Goal: Task Accomplishment & Management: Use online tool/utility

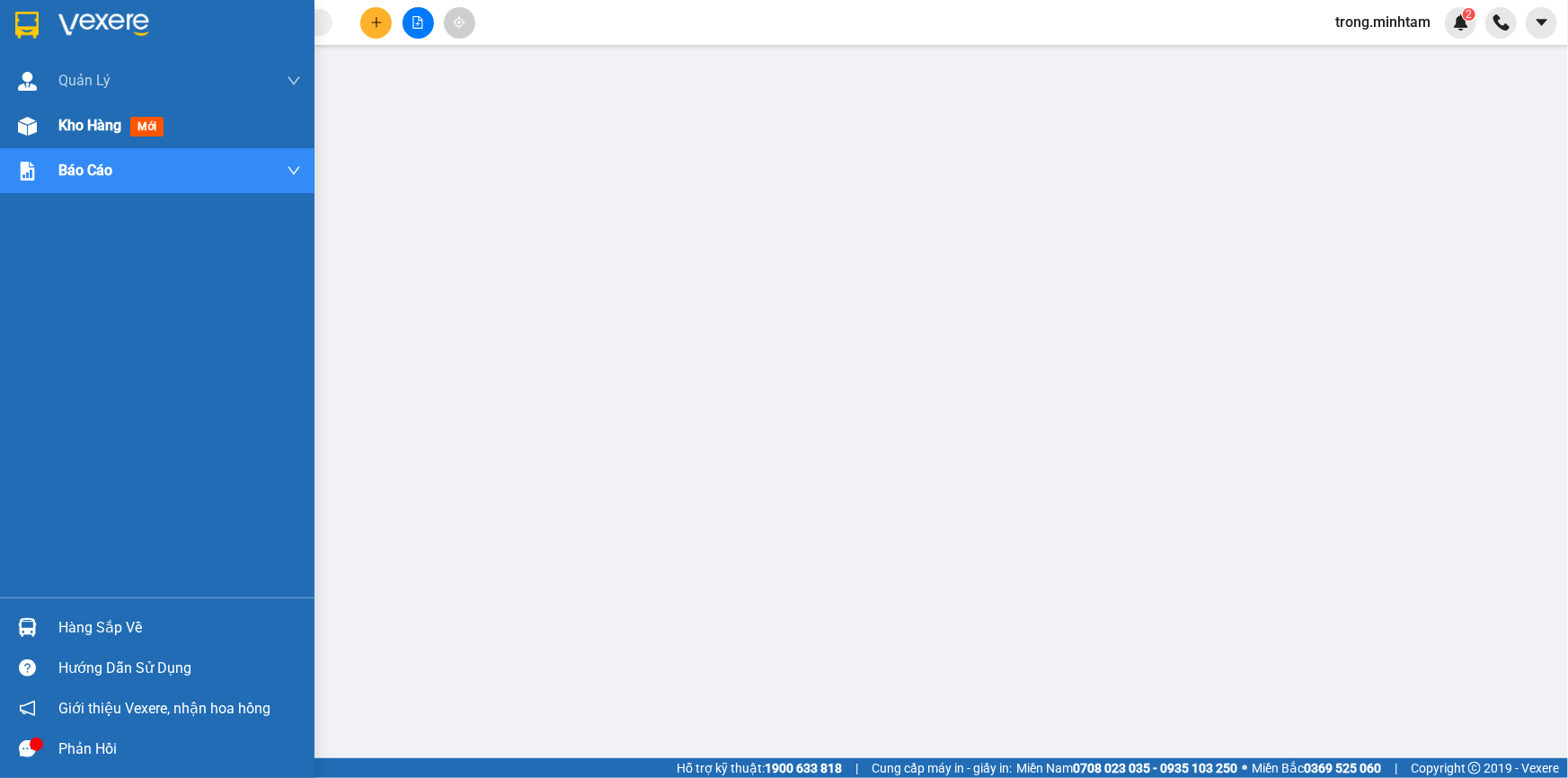
click at [80, 123] on span "Kho hàng" at bounding box center [89, 125] width 63 height 17
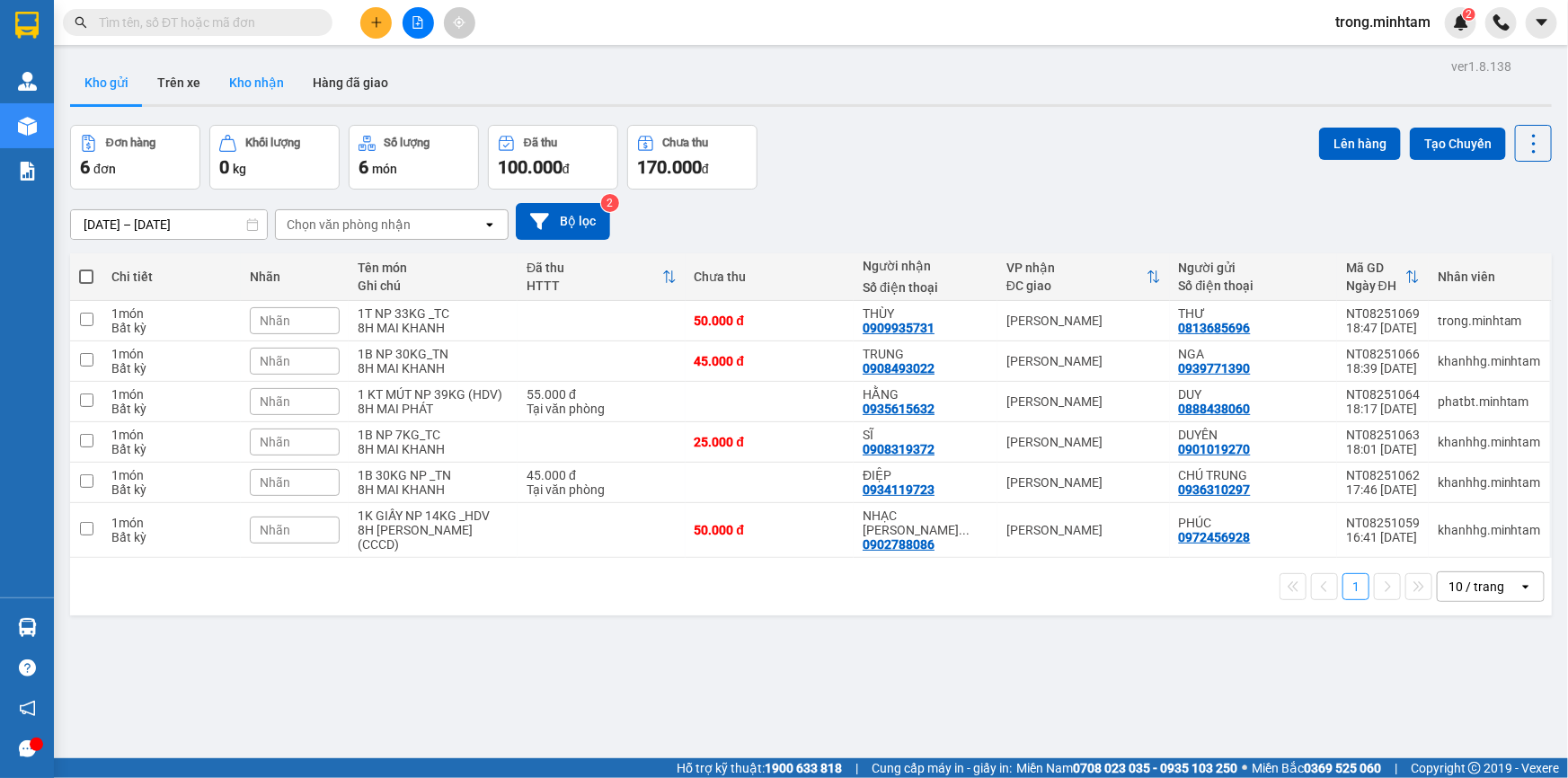
click at [258, 72] on button "Kho nhận" at bounding box center [257, 82] width 84 height 43
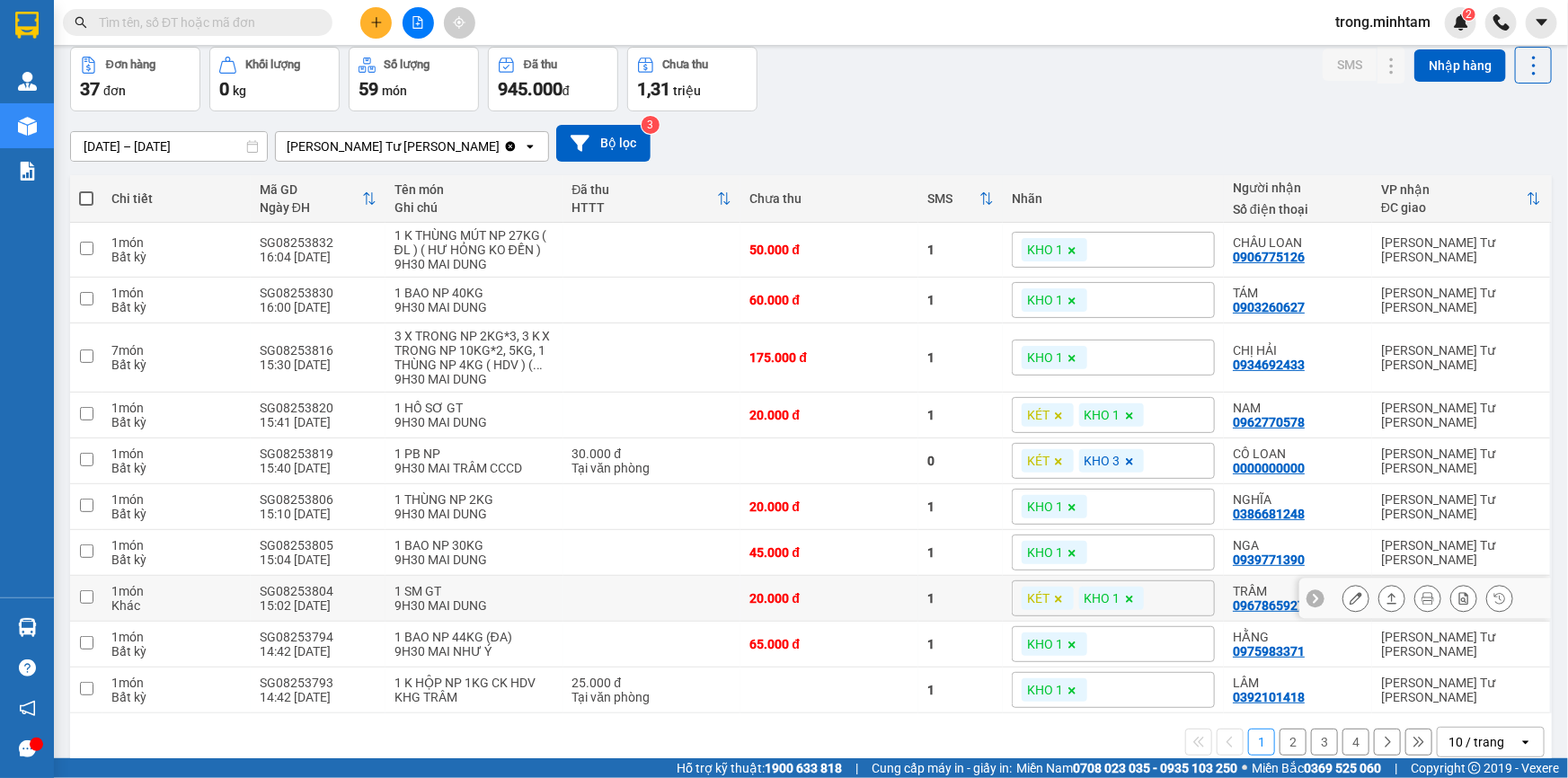
scroll to position [111, 0]
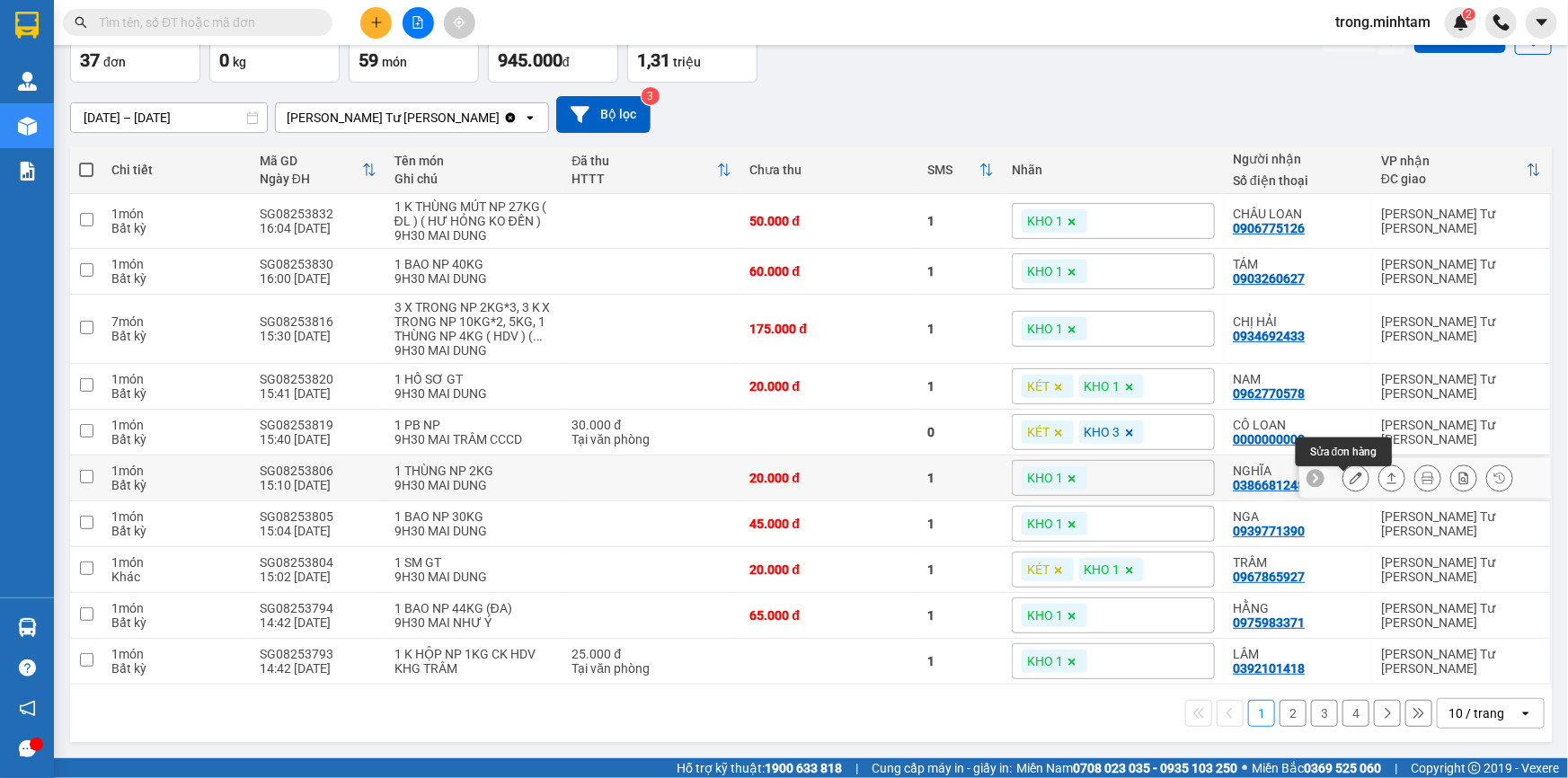
click at [1344, 472] on button at bounding box center [1356, 478] width 25 height 31
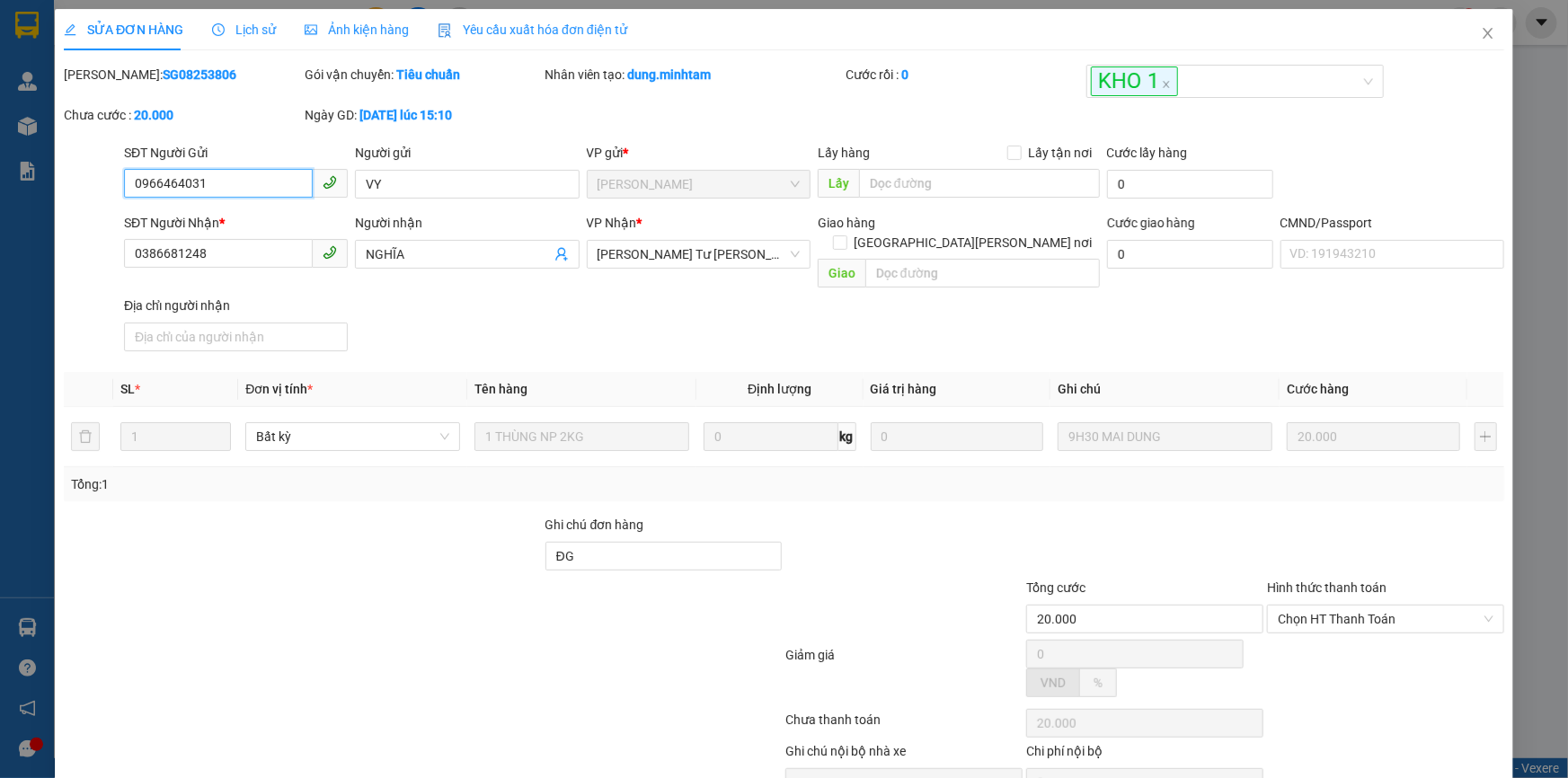
type input "0966464031"
type input "VY"
type input "0386681248"
type input "NGHĨA"
type input "ĐG"
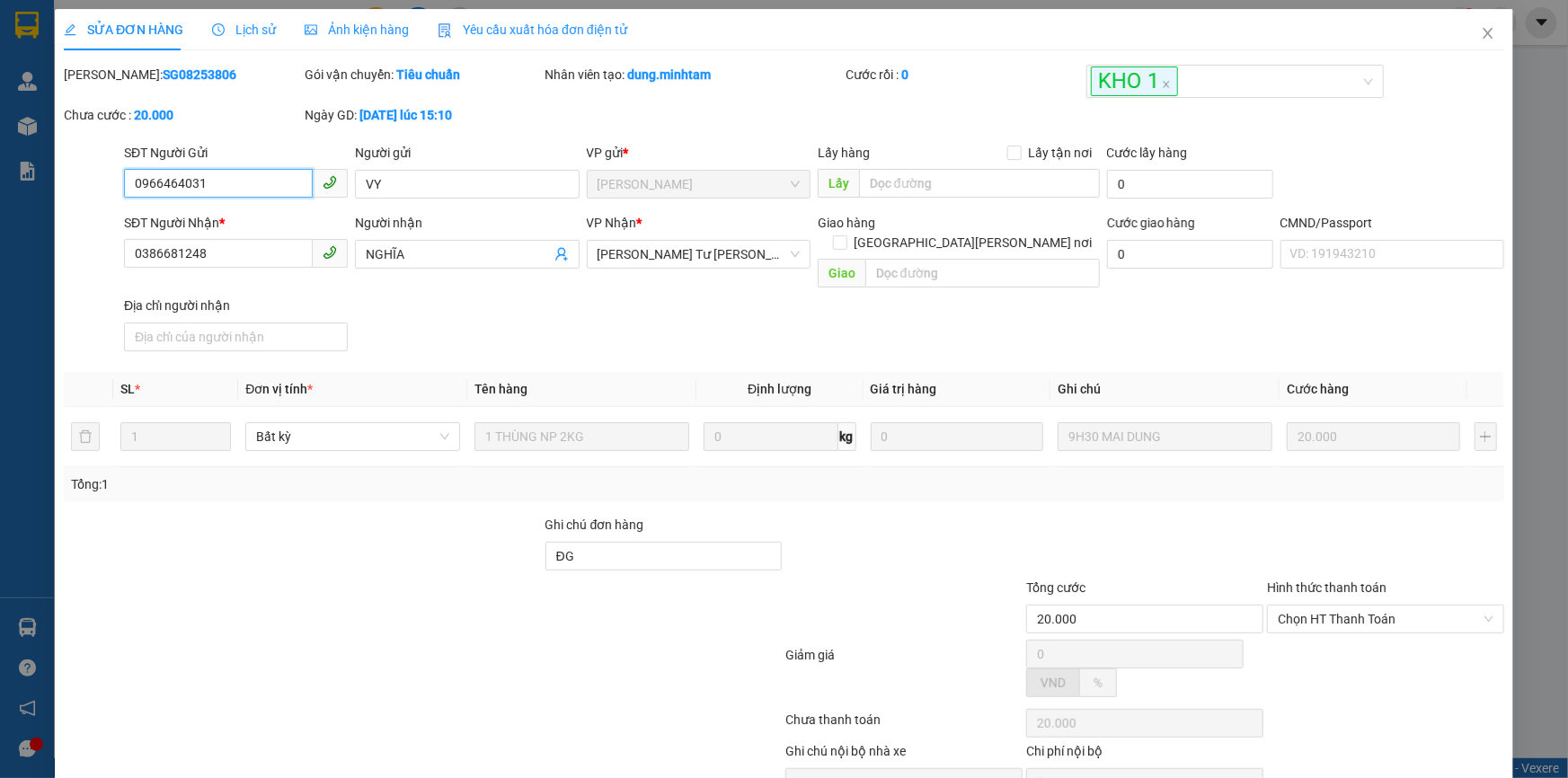
type input "20.000"
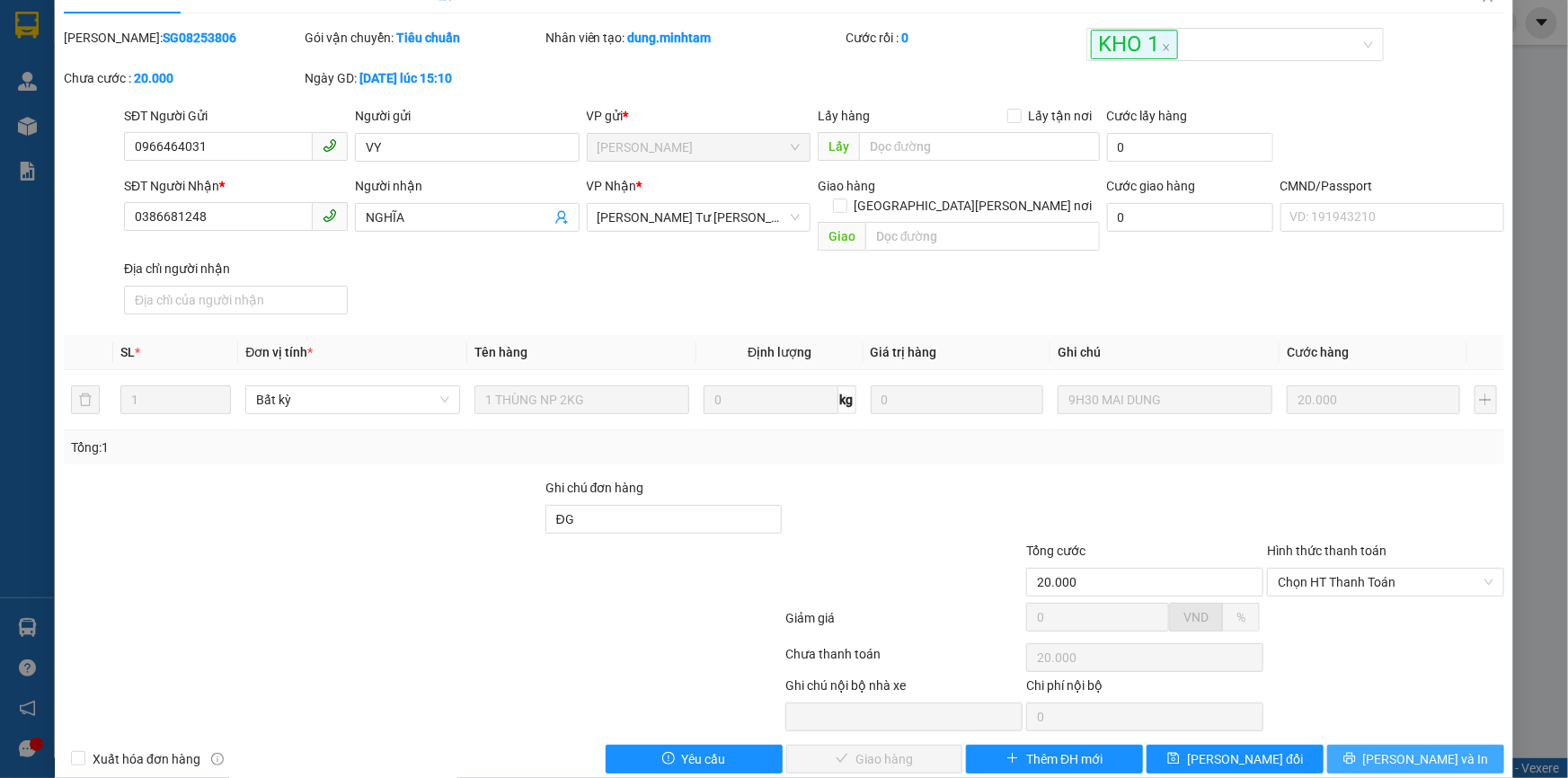
click at [1390, 750] on span "[PERSON_NAME] và In" at bounding box center [1426, 759] width 125 height 20
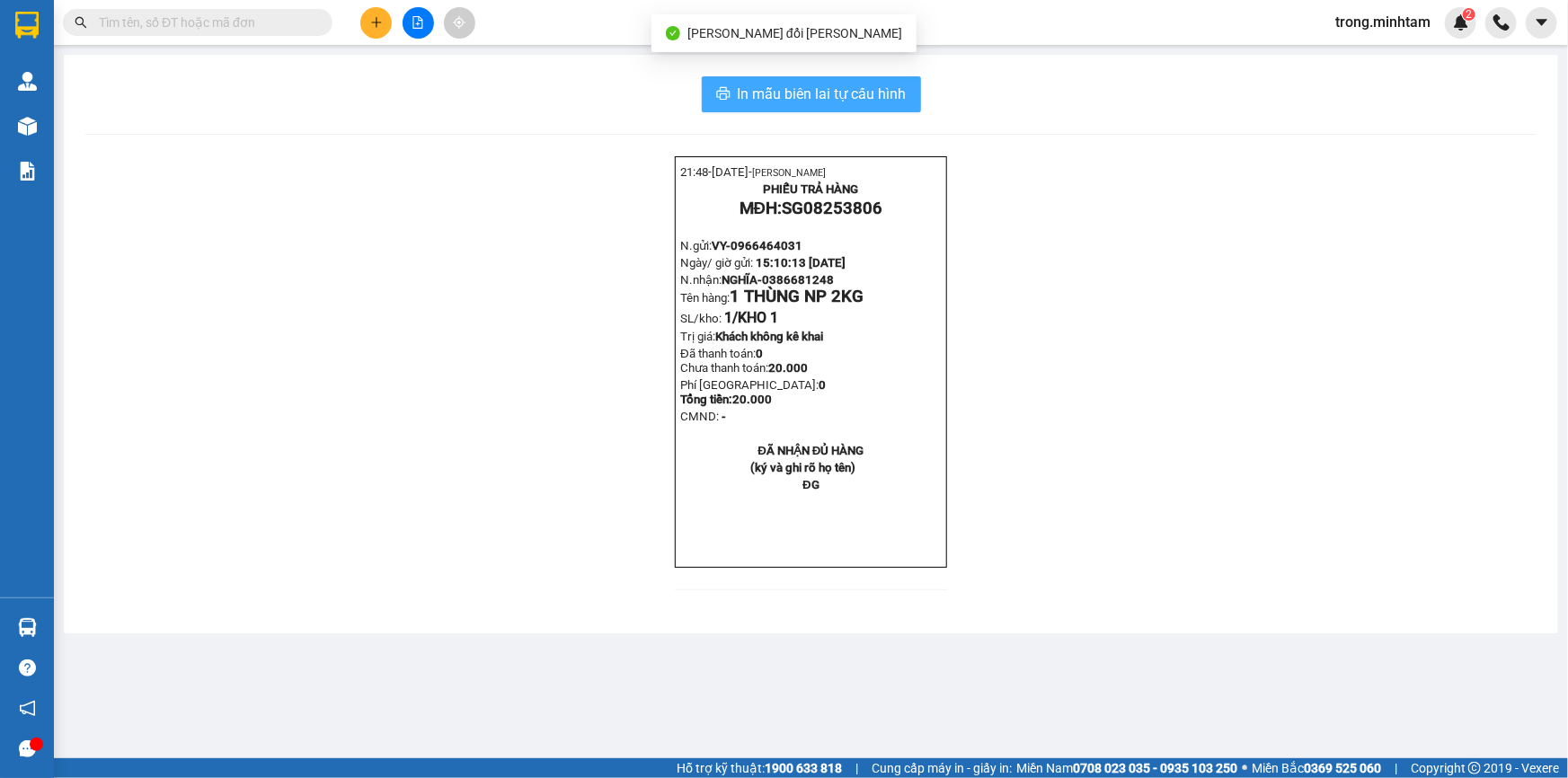
click at [846, 100] on span "In mẫu biên lai tự cấu hình" at bounding box center [822, 94] width 169 height 23
click at [207, 28] on input "text" at bounding box center [204, 22] width 212 height 20
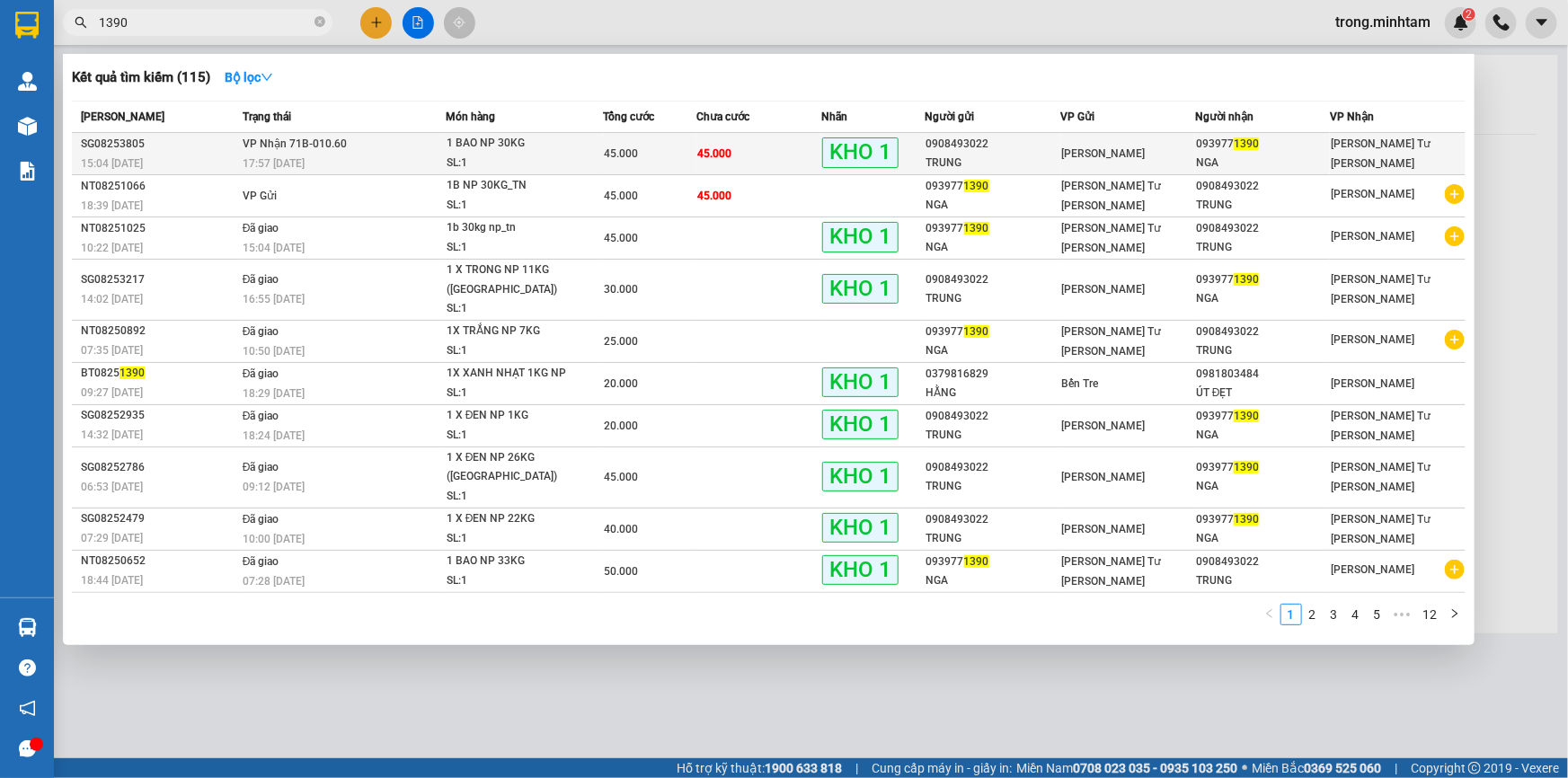
type input "1390"
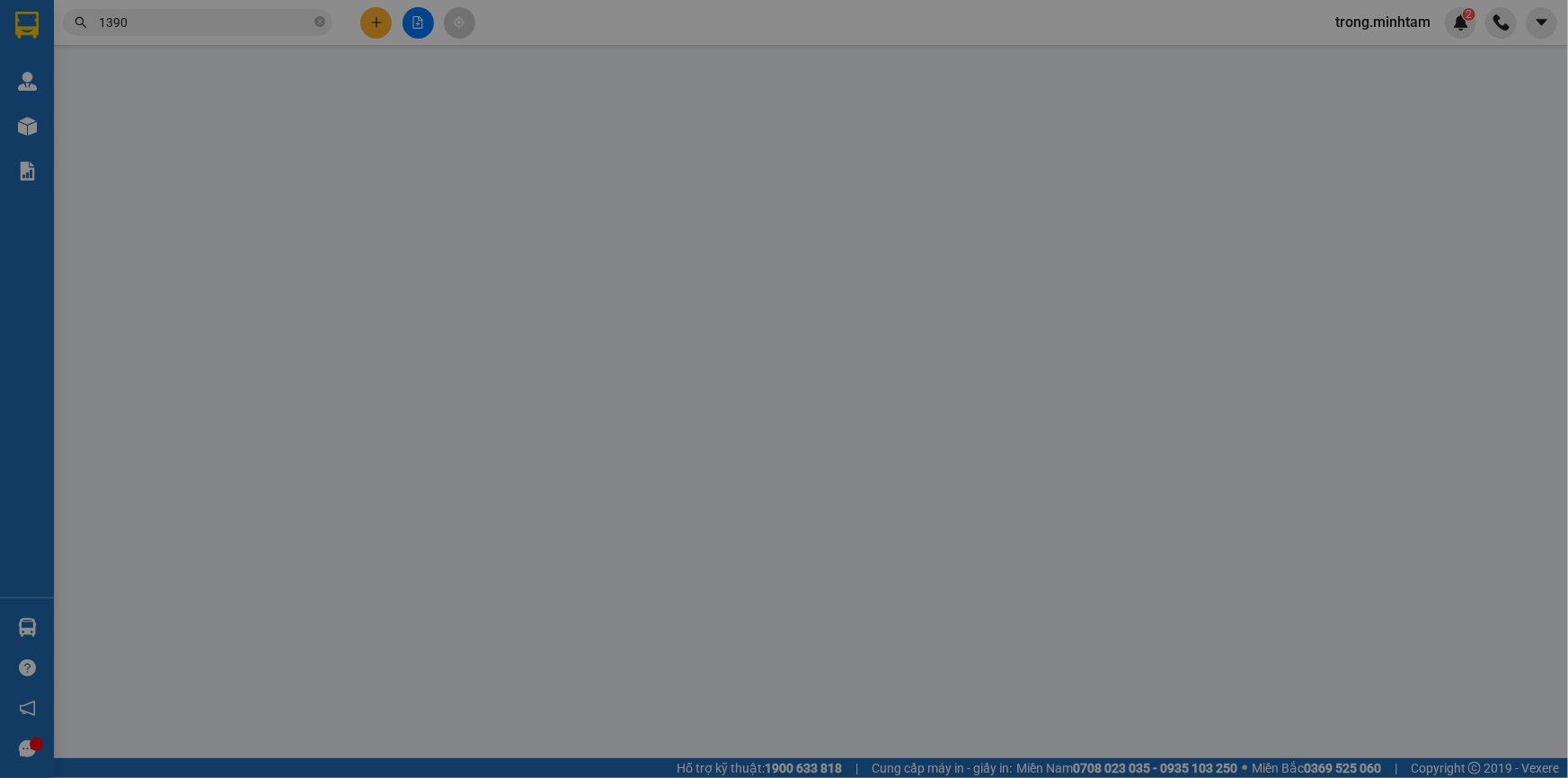
type input "0908493022"
type input "TRUNG"
type input "0939771390"
type input "NGA"
type input "ĐG"
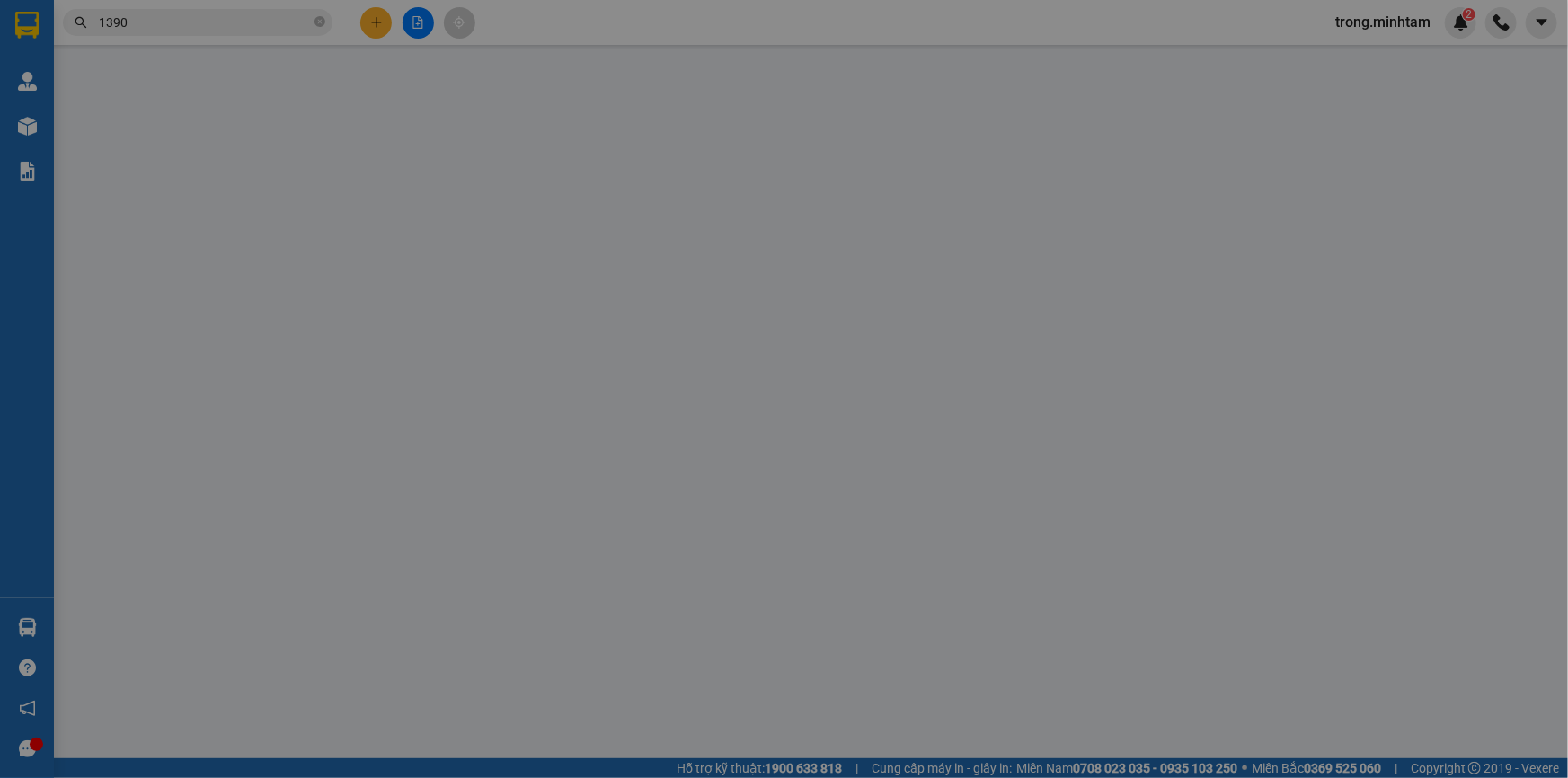
type input "45.000"
